Goal: Information Seeking & Learning: Check status

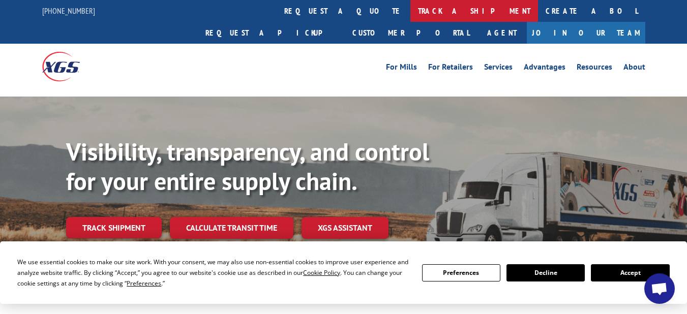
click at [410, 9] on link "track a shipment" at bounding box center [474, 11] width 128 height 22
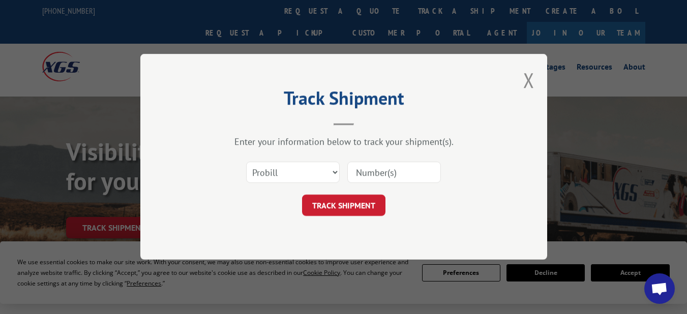
click at [379, 179] on input at bounding box center [394, 172] width 94 height 21
click at [320, 173] on select "Select category... Probill BOL PO" at bounding box center [293, 172] width 94 height 21
click at [246, 162] on select "Select category... Probill BOL PO" at bounding box center [293, 172] width 94 height 21
drag, startPoint x: 388, startPoint y: 175, endPoint x: 338, endPoint y: 156, distance: 53.9
click at [388, 175] on input at bounding box center [394, 172] width 94 height 21
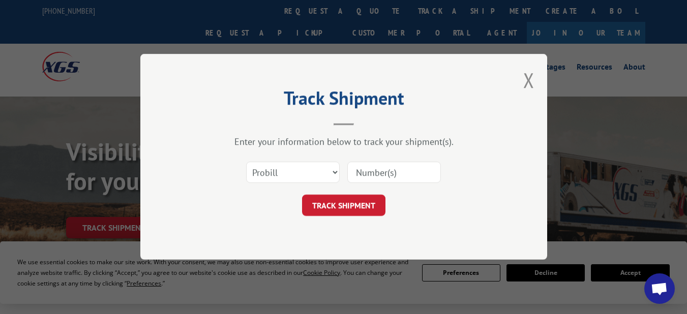
paste input "17496899"
type input "17496899"
click at [357, 213] on button "TRACK SHIPMENT" at bounding box center [343, 205] width 83 height 21
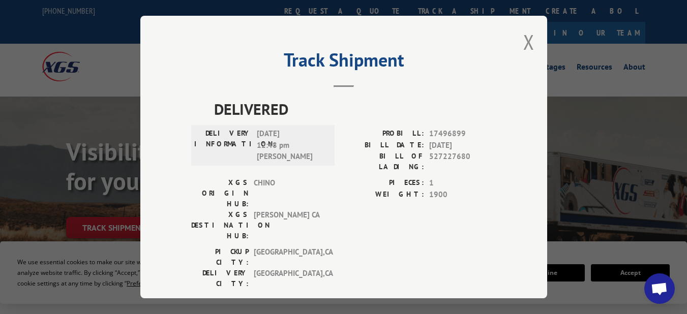
click at [531, 34] on div "Track Shipment DELIVERED DELIVERY INFORMATION: [DATE] 12:48 pm [PERSON_NAME]: 1…" at bounding box center [343, 157] width 407 height 283
click at [527, 37] on button "Close modal" at bounding box center [528, 41] width 11 height 27
